Goal: Task Accomplishment & Management: Complete application form

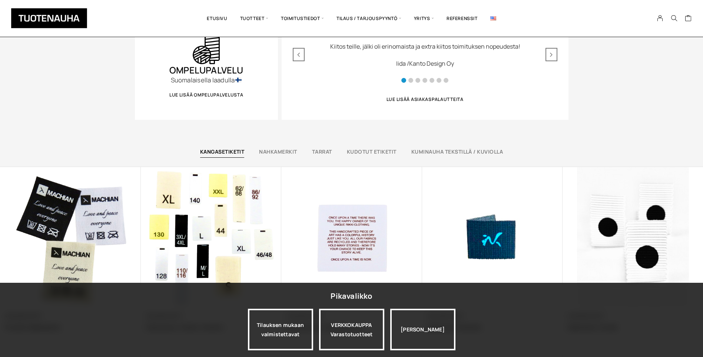
scroll to position [371, 0]
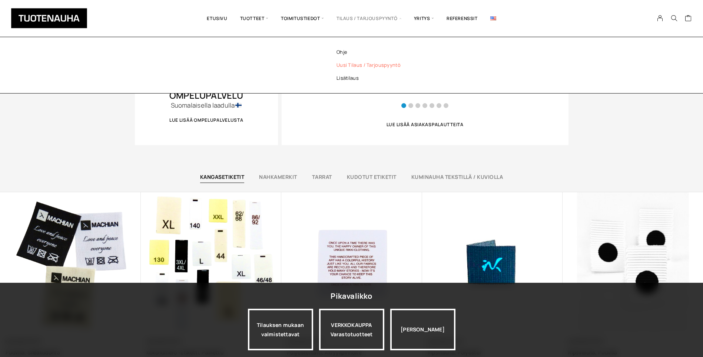
click at [368, 64] on link "Uusi tilaus / tarjouspyyntö" at bounding box center [378, 65] width 107 height 13
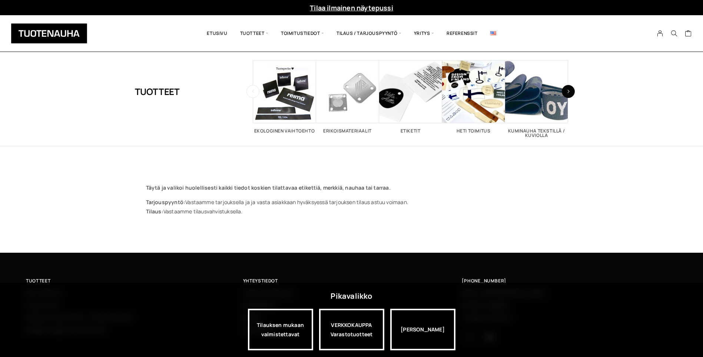
click at [570, 91] on icon "button" at bounding box center [568, 91] width 3 height 4
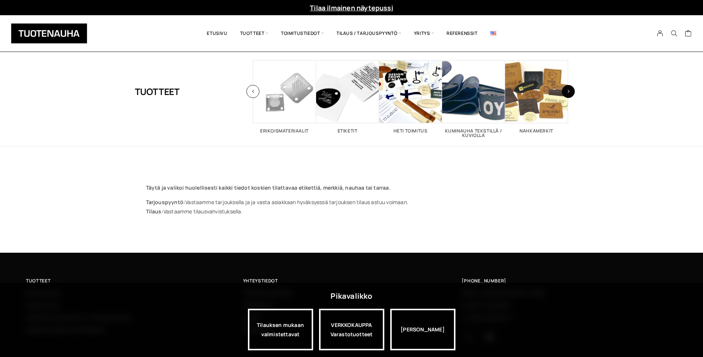
click at [570, 91] on icon "button" at bounding box center [568, 91] width 3 height 4
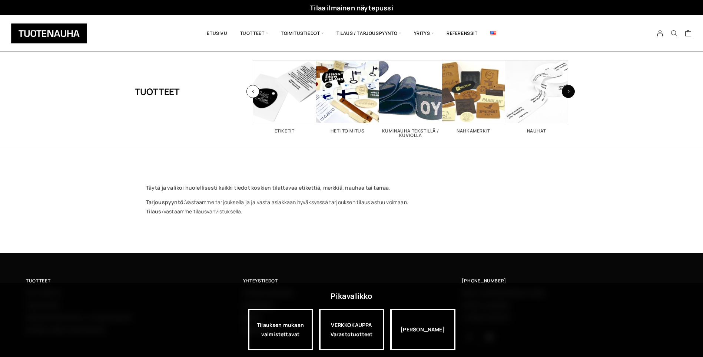
click at [570, 91] on icon "button" at bounding box center [568, 91] width 3 height 4
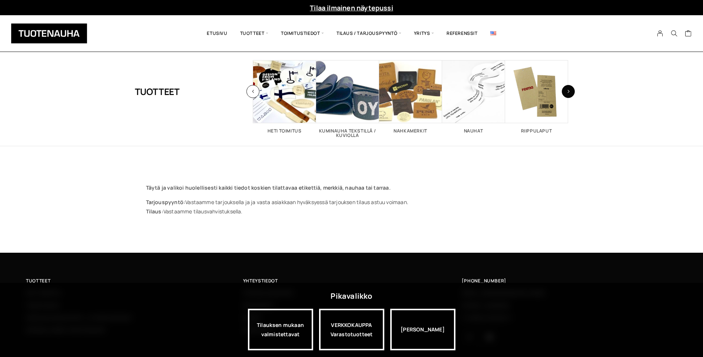
click at [570, 91] on icon "button" at bounding box center [568, 91] width 3 height 4
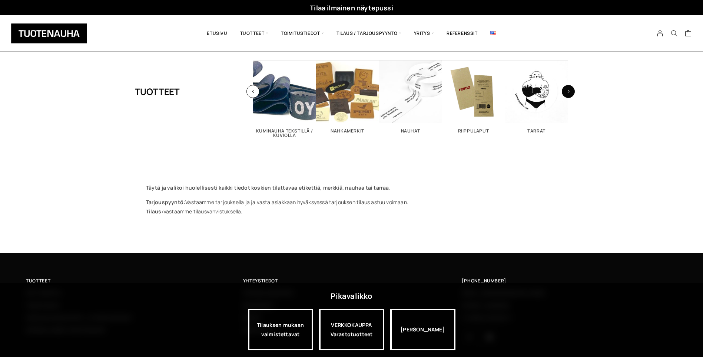
click at [570, 91] on icon "button" at bounding box center [568, 91] width 3 height 4
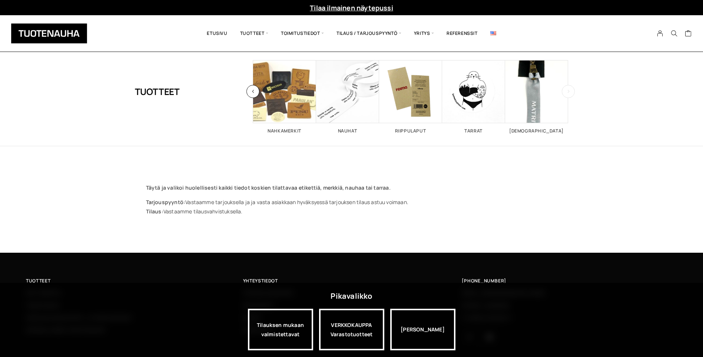
click at [568, 90] on icon "button" at bounding box center [568, 91] width 3 height 4
click at [252, 92] on icon "button" at bounding box center [253, 91] width 3 height 4
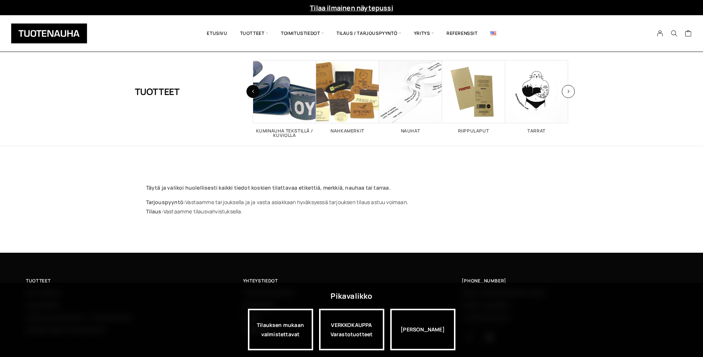
click at [254, 89] on icon "button" at bounding box center [253, 91] width 3 height 4
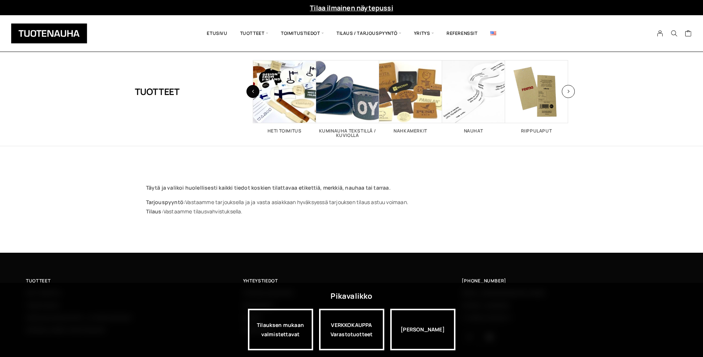
click at [254, 89] on icon "button" at bounding box center [253, 91] width 3 height 4
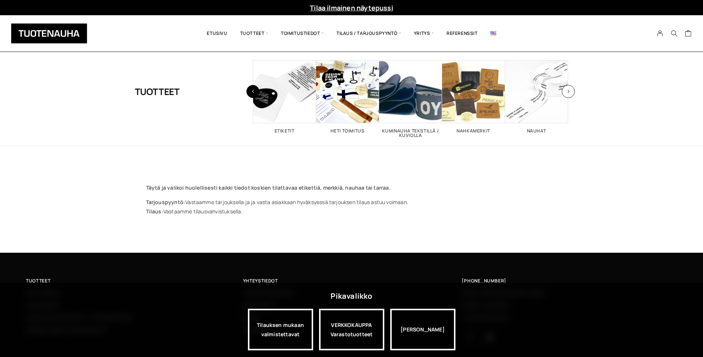
click at [254, 89] on icon "button" at bounding box center [253, 91] width 3 height 4
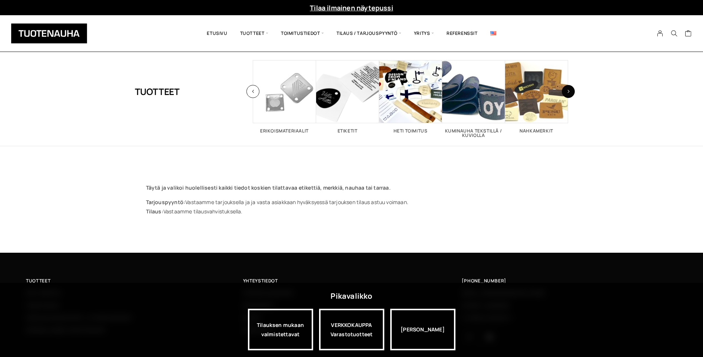
click at [564, 90] on button "button" at bounding box center [568, 91] width 13 height 13
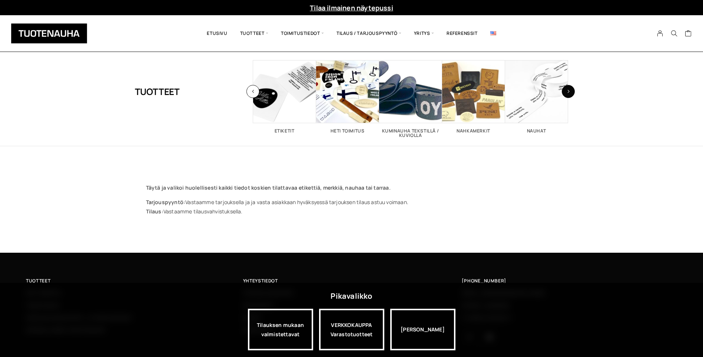
click at [564, 90] on button "button" at bounding box center [568, 91] width 13 height 13
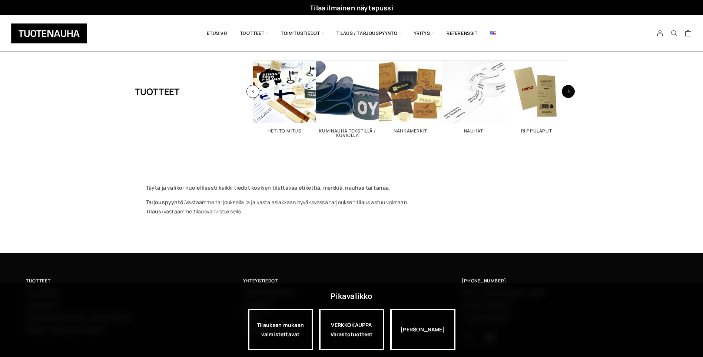
click at [564, 90] on button "button" at bounding box center [568, 91] width 13 height 13
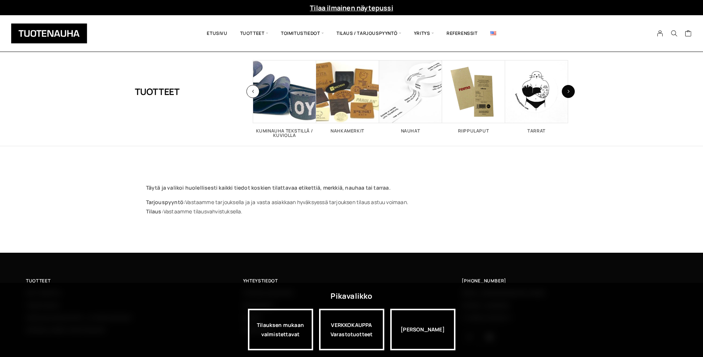
click at [564, 90] on button "button" at bounding box center [568, 91] width 13 height 13
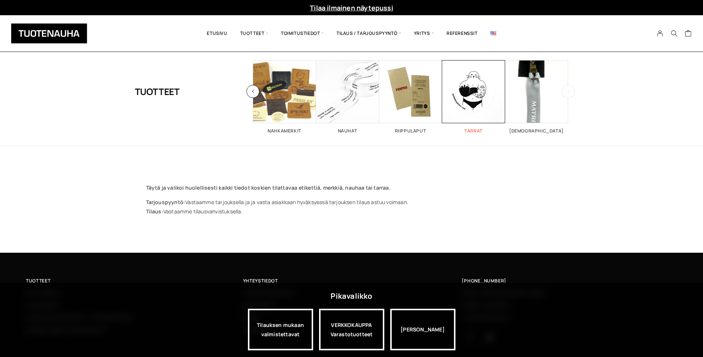
click at [475, 92] on span "Visit product category Tarrat" at bounding box center [473, 91] width 63 height 63
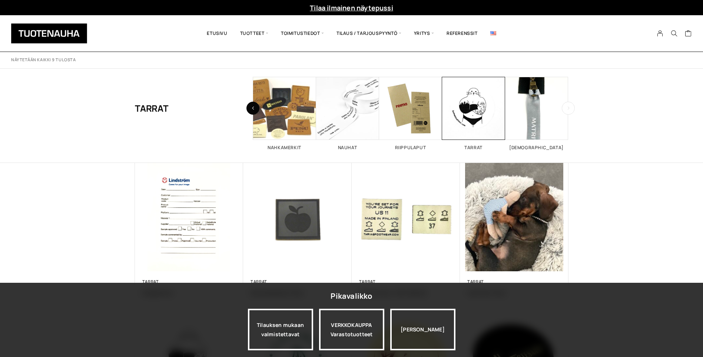
click at [248, 107] on button "button" at bounding box center [252, 108] width 13 height 13
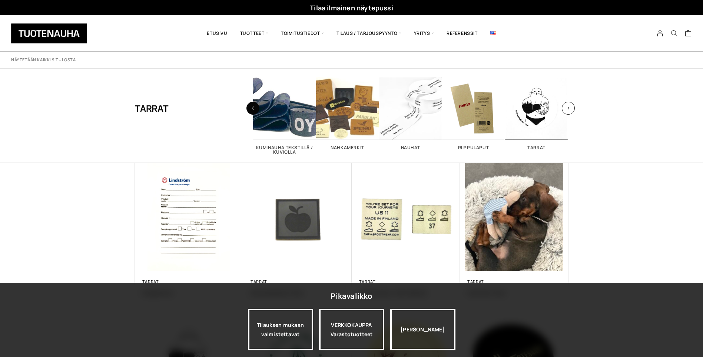
click at [248, 107] on button "button" at bounding box center [252, 108] width 13 height 13
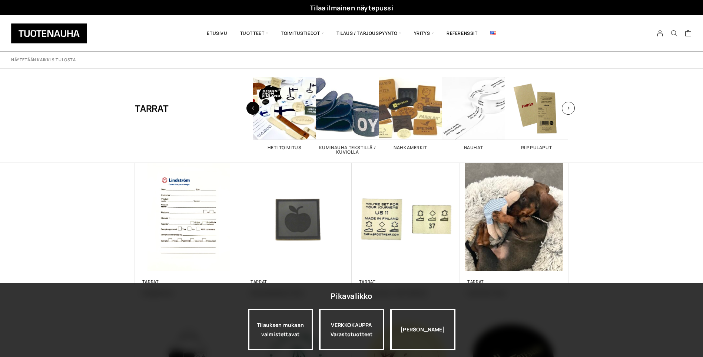
click at [248, 107] on button "button" at bounding box center [252, 108] width 13 height 13
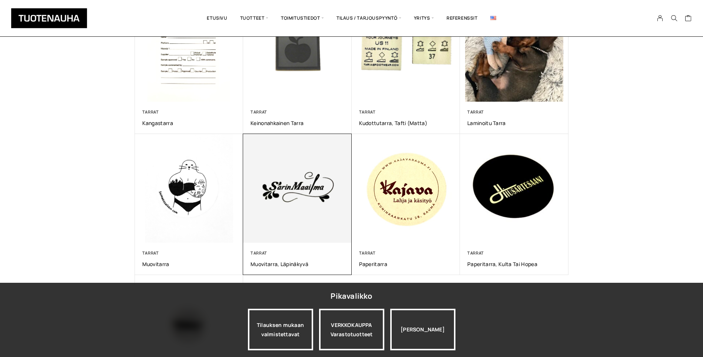
scroll to position [185, 0]
